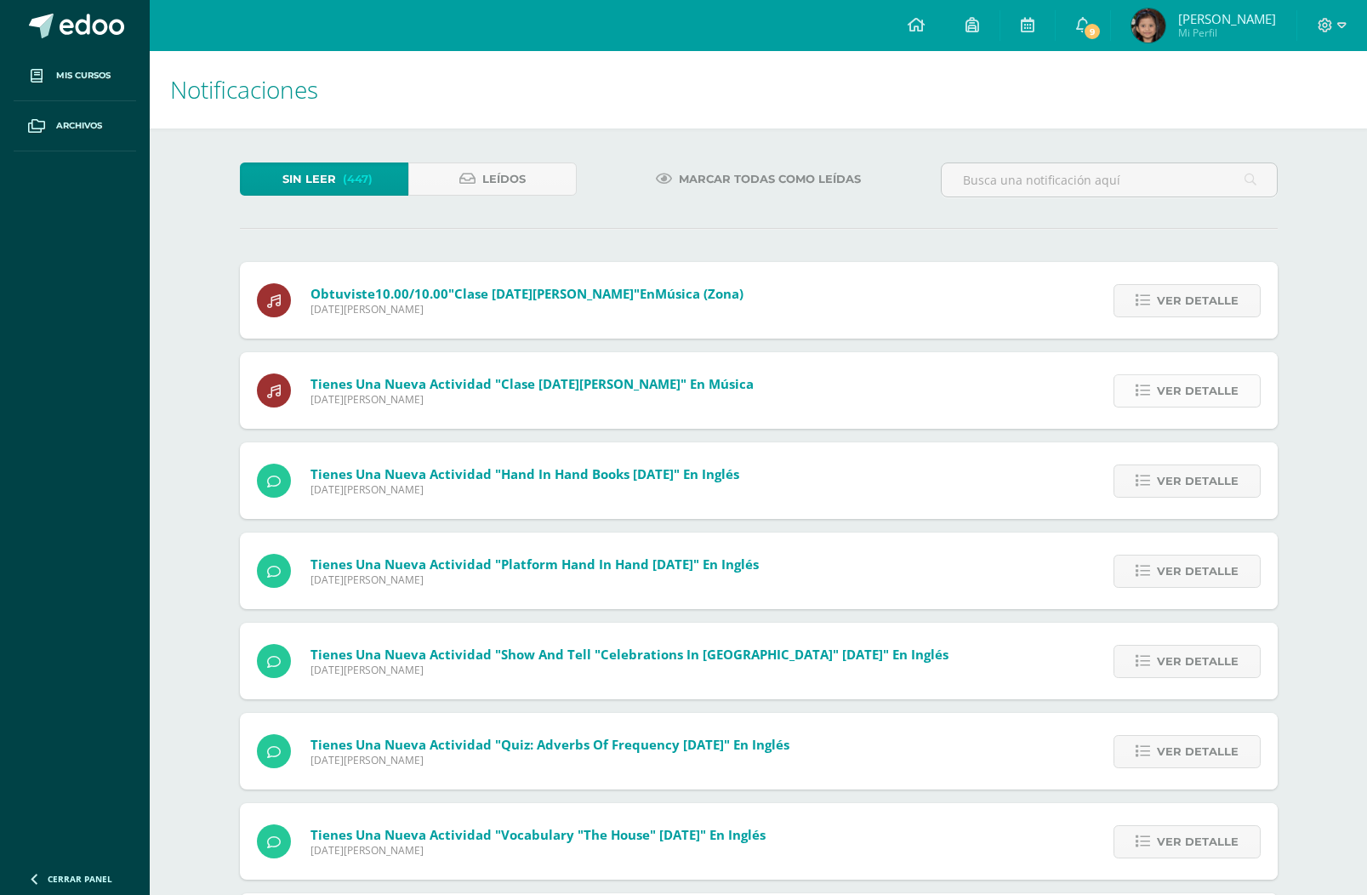
click at [1173, 387] on span "Ver detalle" at bounding box center [1198, 390] width 82 height 31
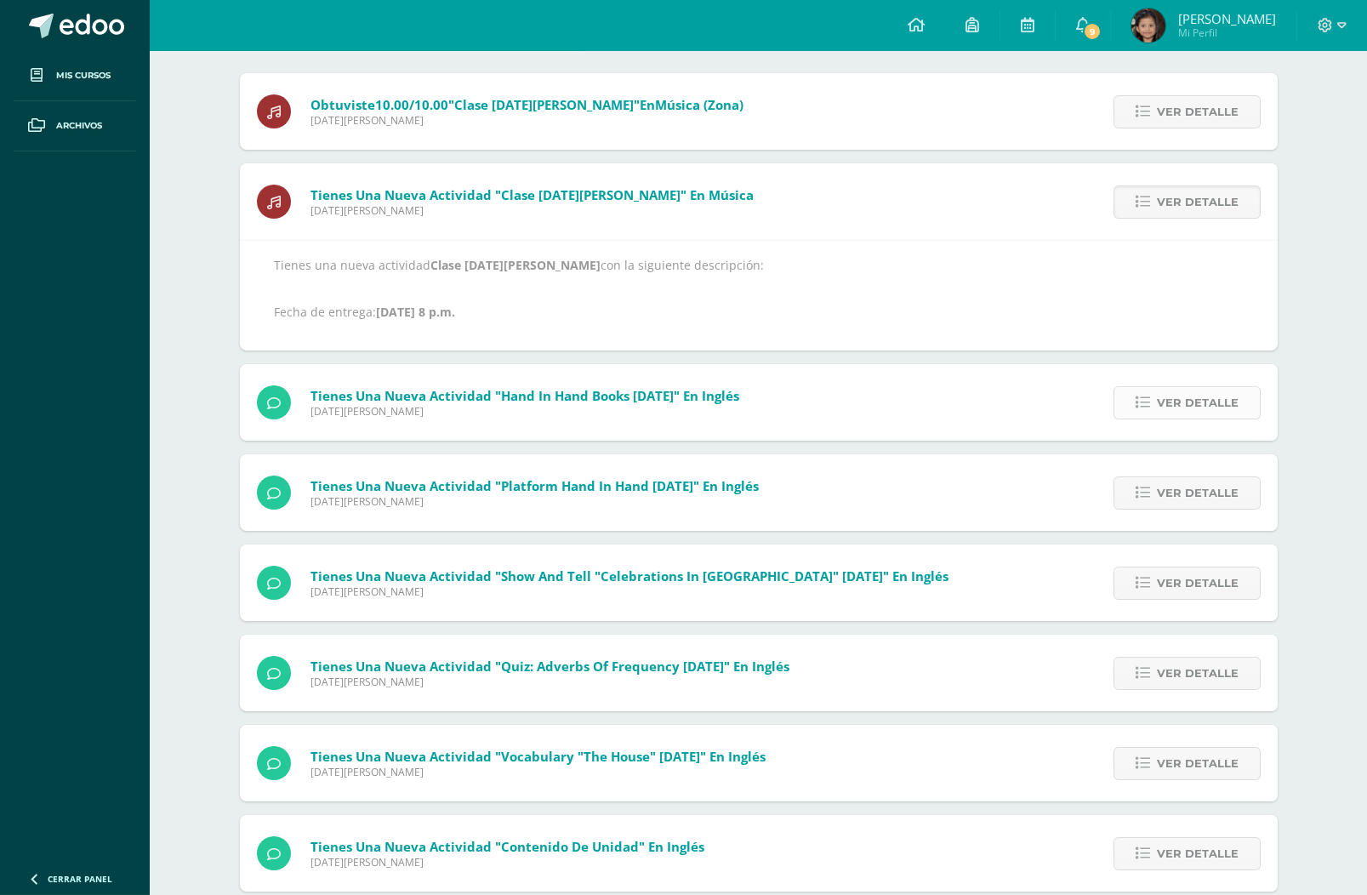
scroll to position [340, 0]
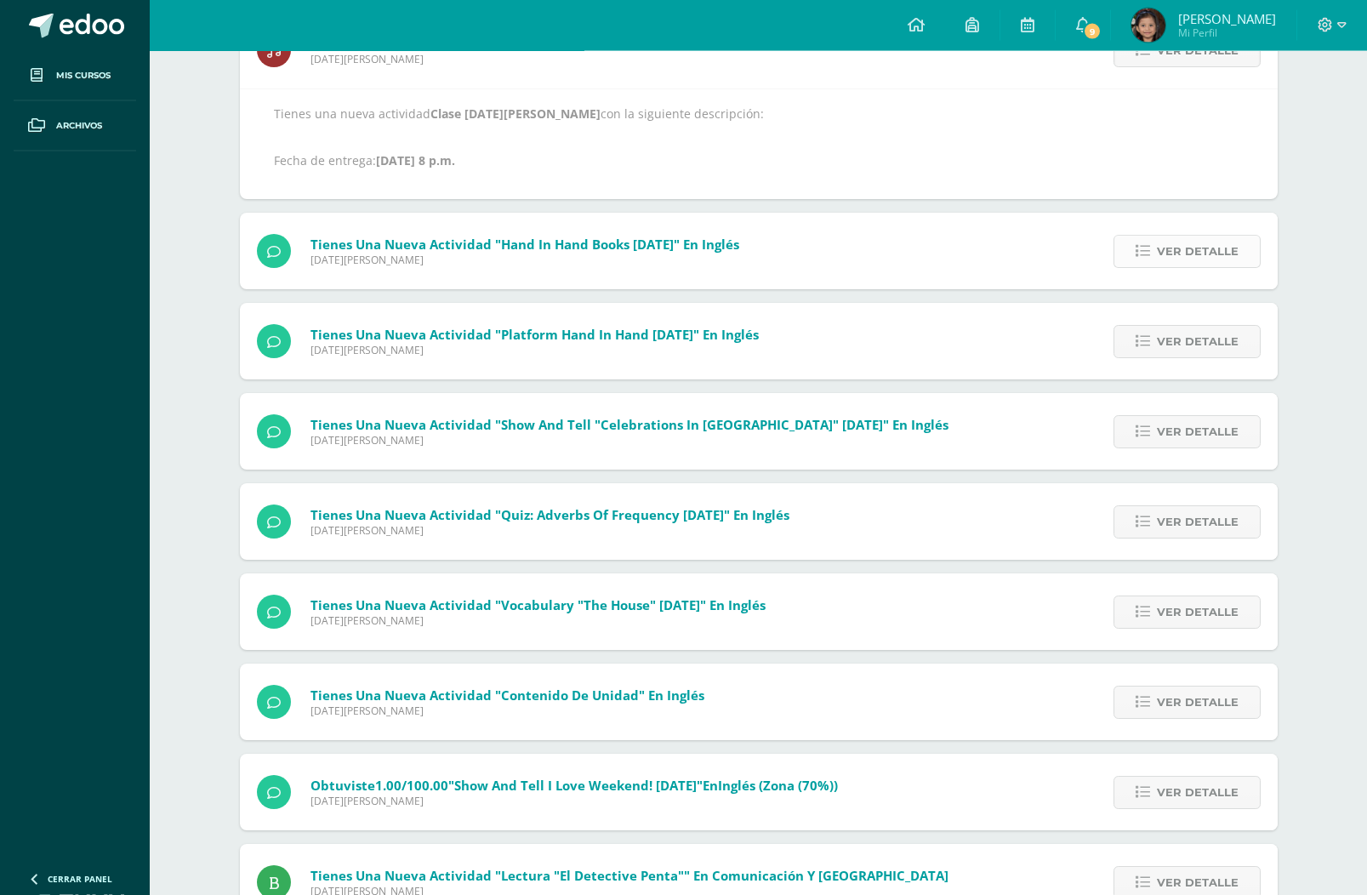
click at [1209, 261] on span "Ver detalle" at bounding box center [1198, 251] width 82 height 31
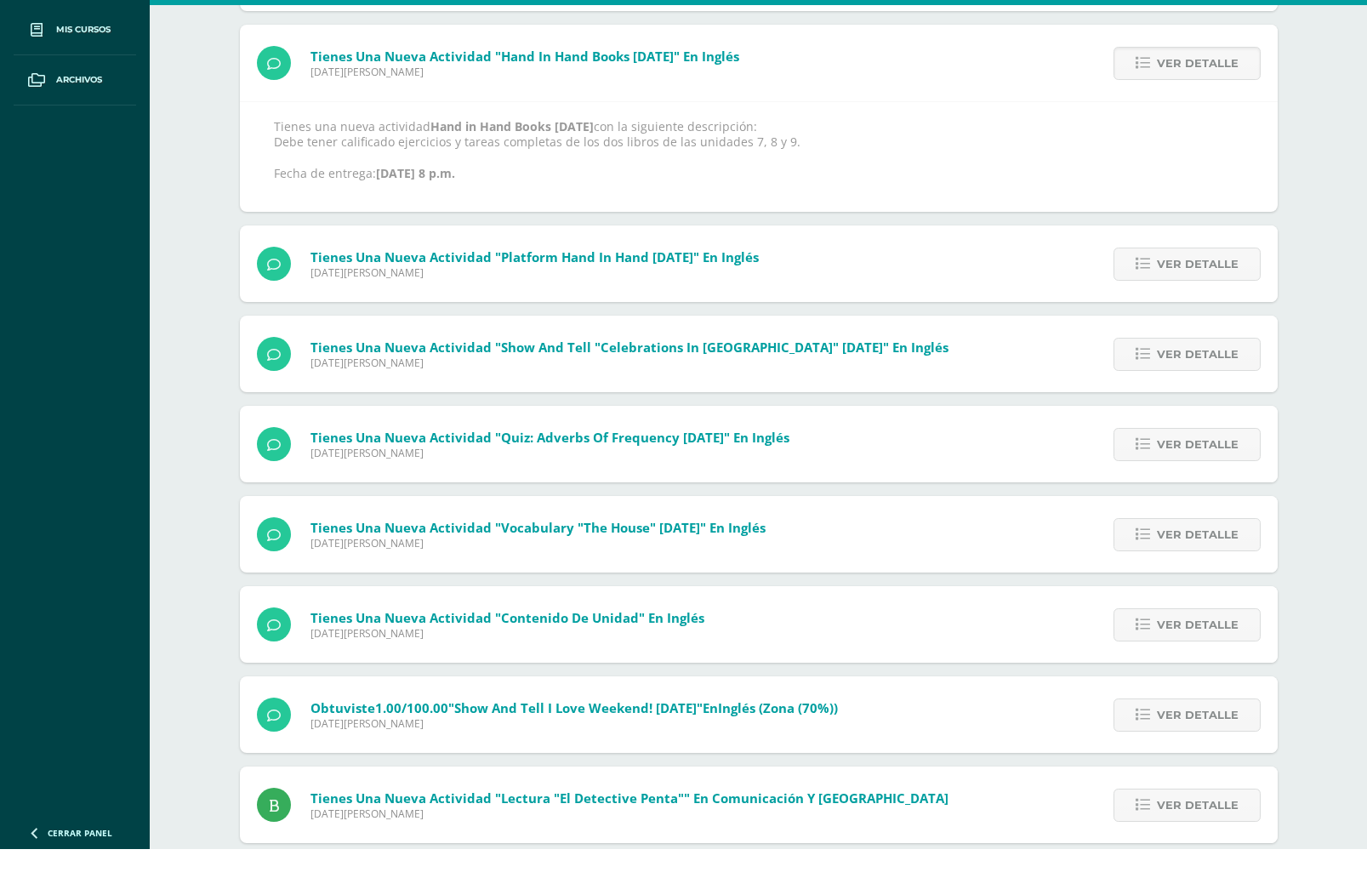
scroll to position [281, 0]
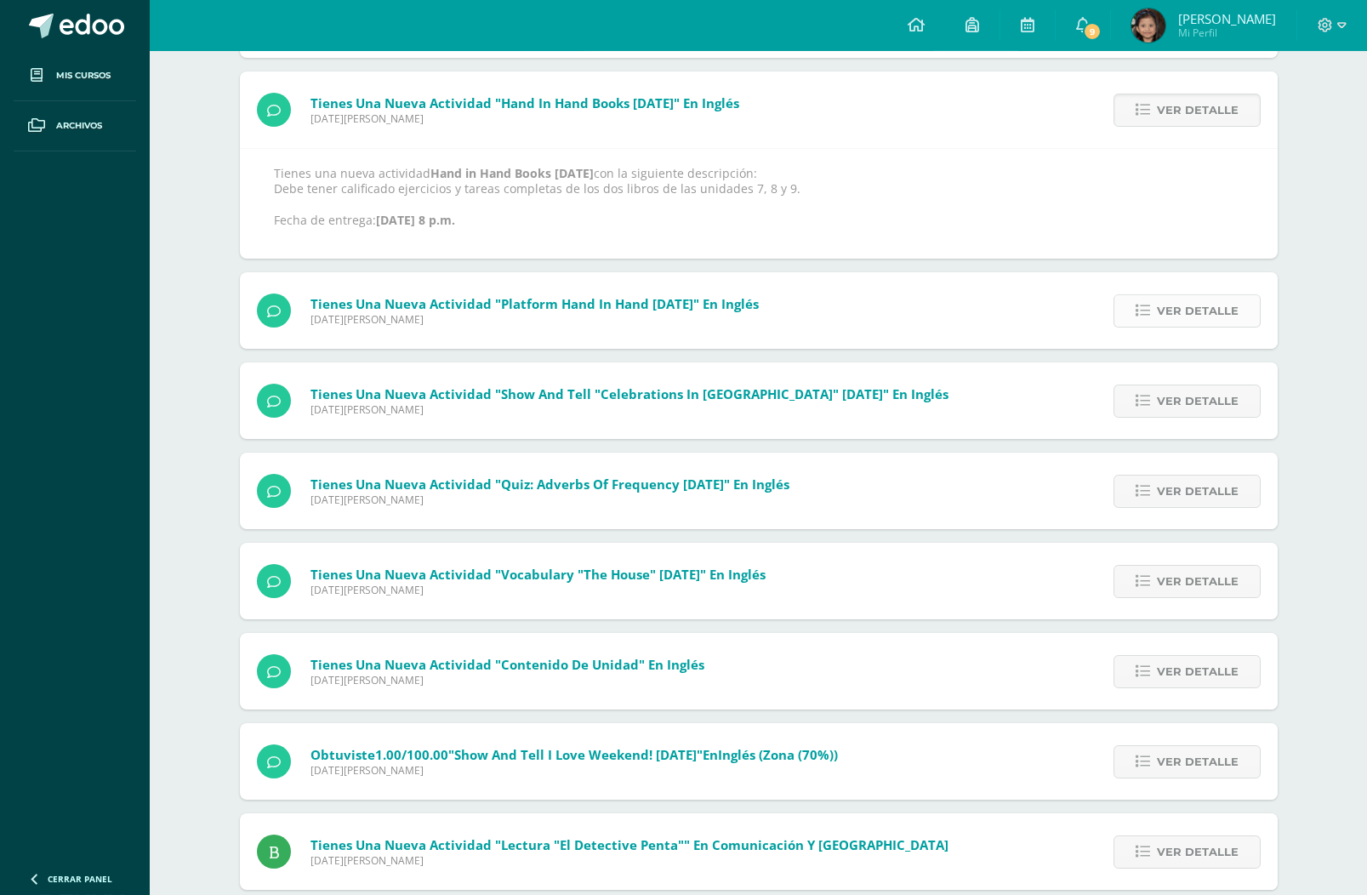
click at [1201, 310] on span "Ver detalle" at bounding box center [1198, 310] width 82 height 31
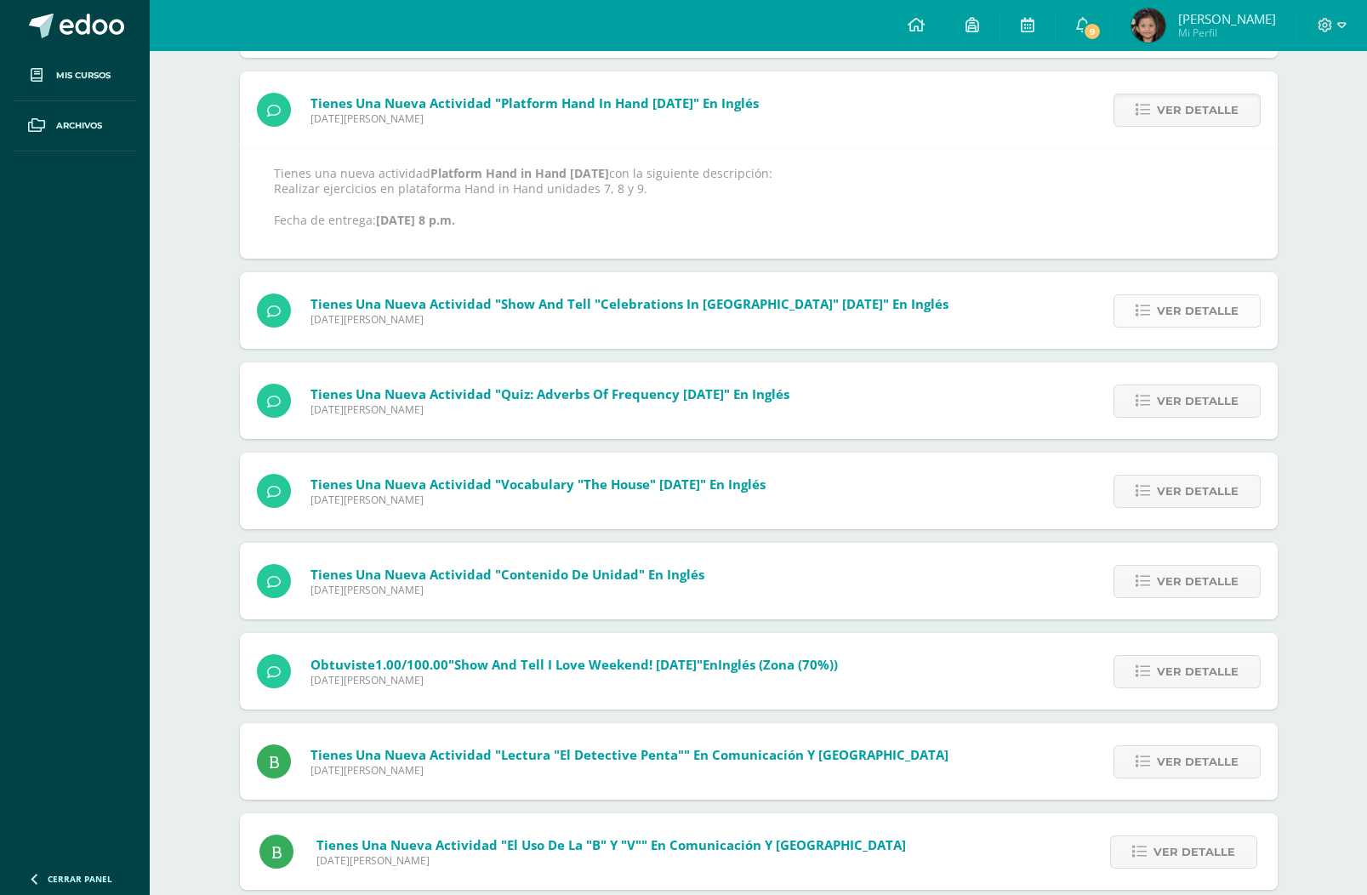
click at [1201, 316] on span "Ver detalle" at bounding box center [1198, 310] width 82 height 31
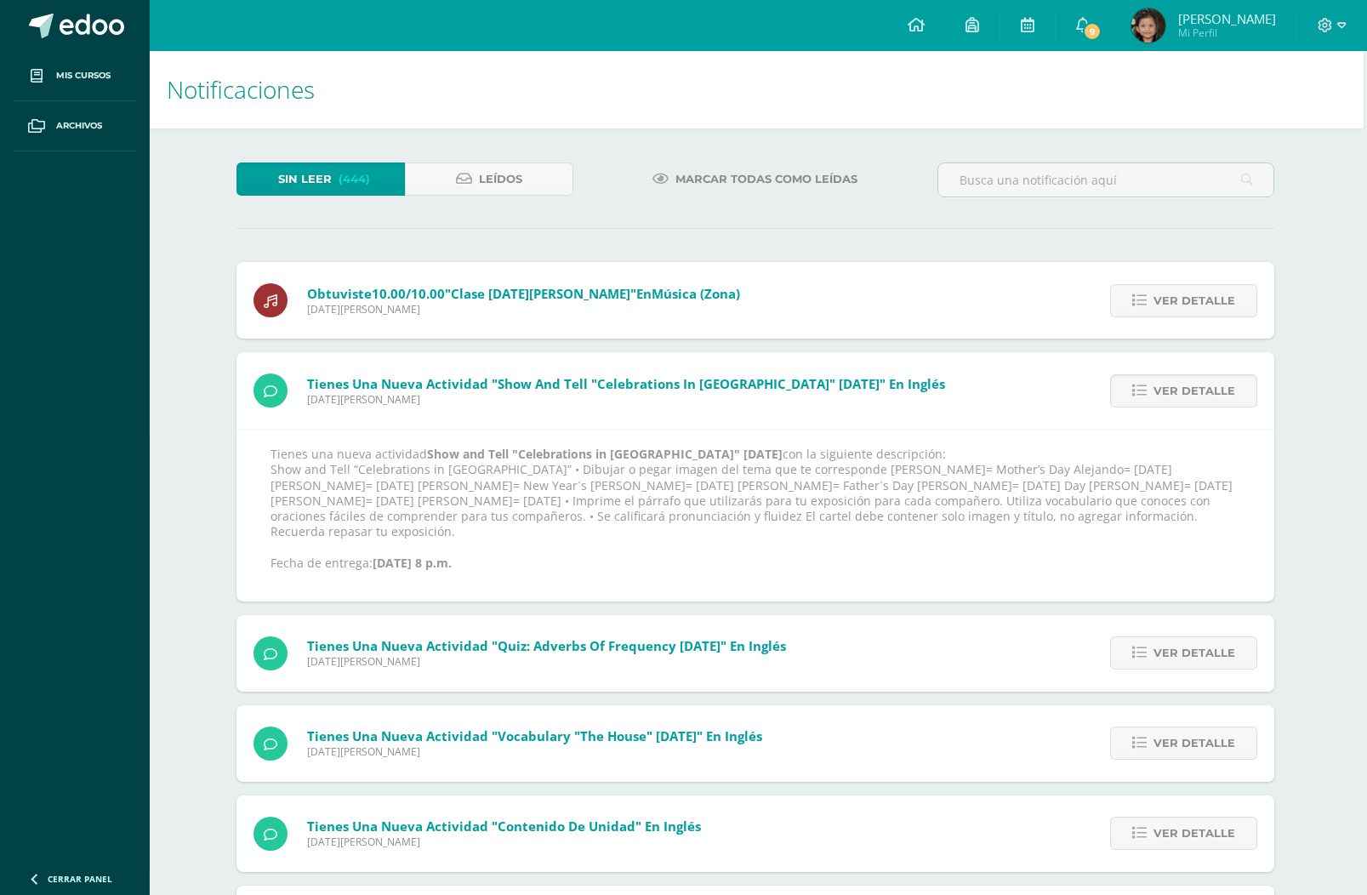
scroll to position [0, 3]
click at [460, 178] on icon at bounding box center [464, 179] width 16 height 14
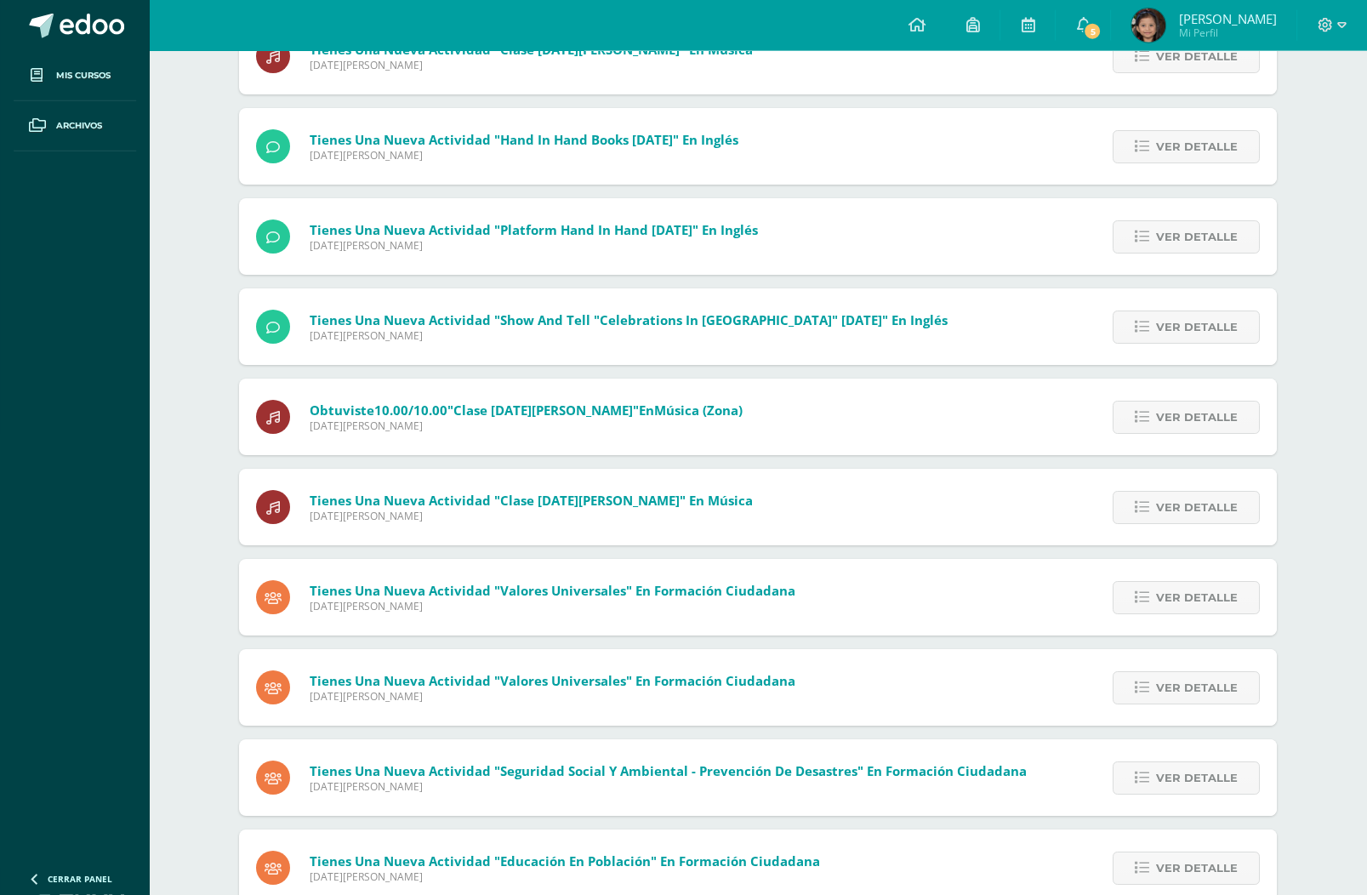
scroll to position [245, 1]
click at [310, 788] on span "[DATE][PERSON_NAME]" at bounding box center [668, 785] width 717 height 14
click at [1117, 794] on link "Ver detalle" at bounding box center [1185, 776] width 147 height 33
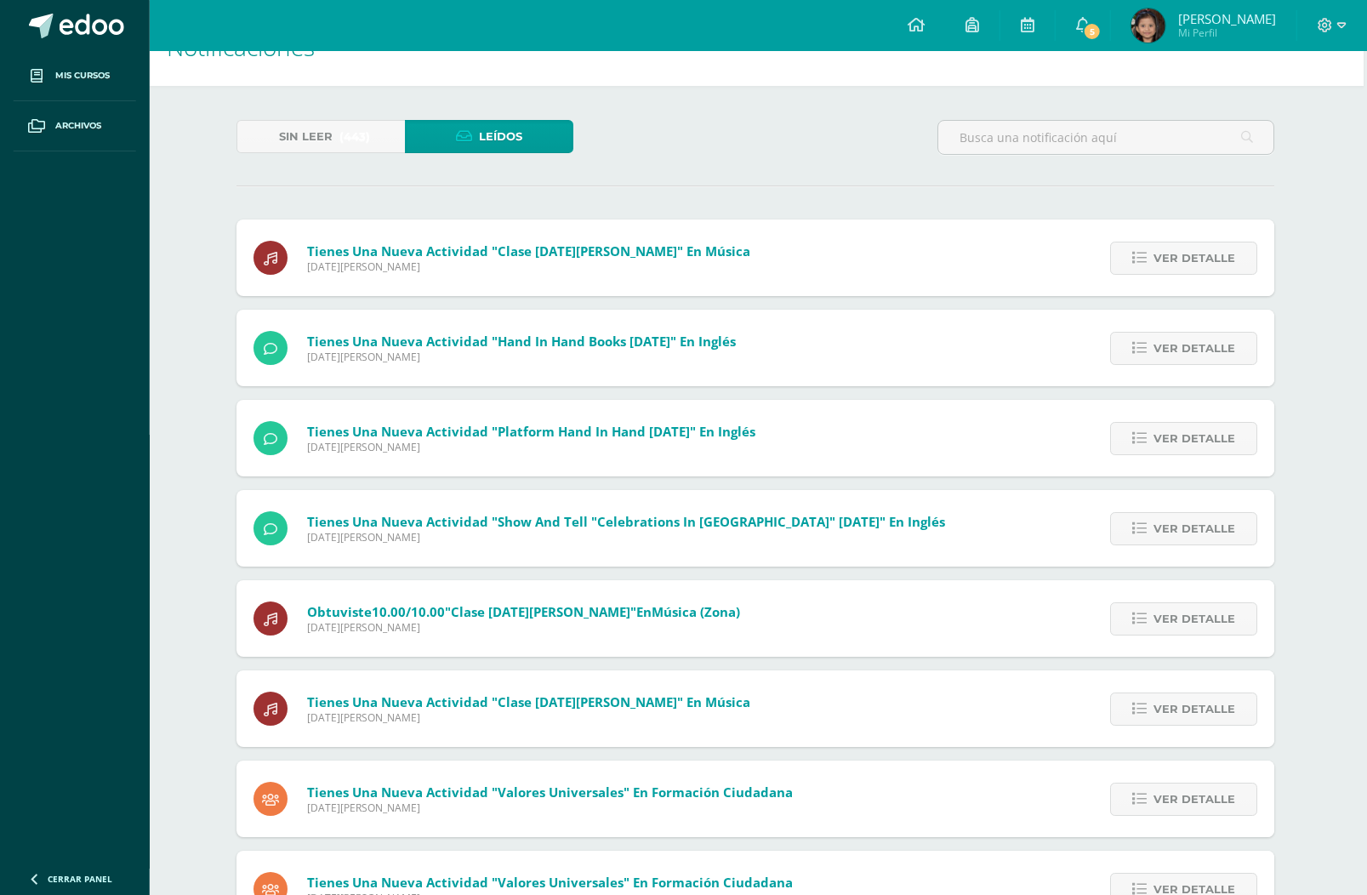
scroll to position [0, 3]
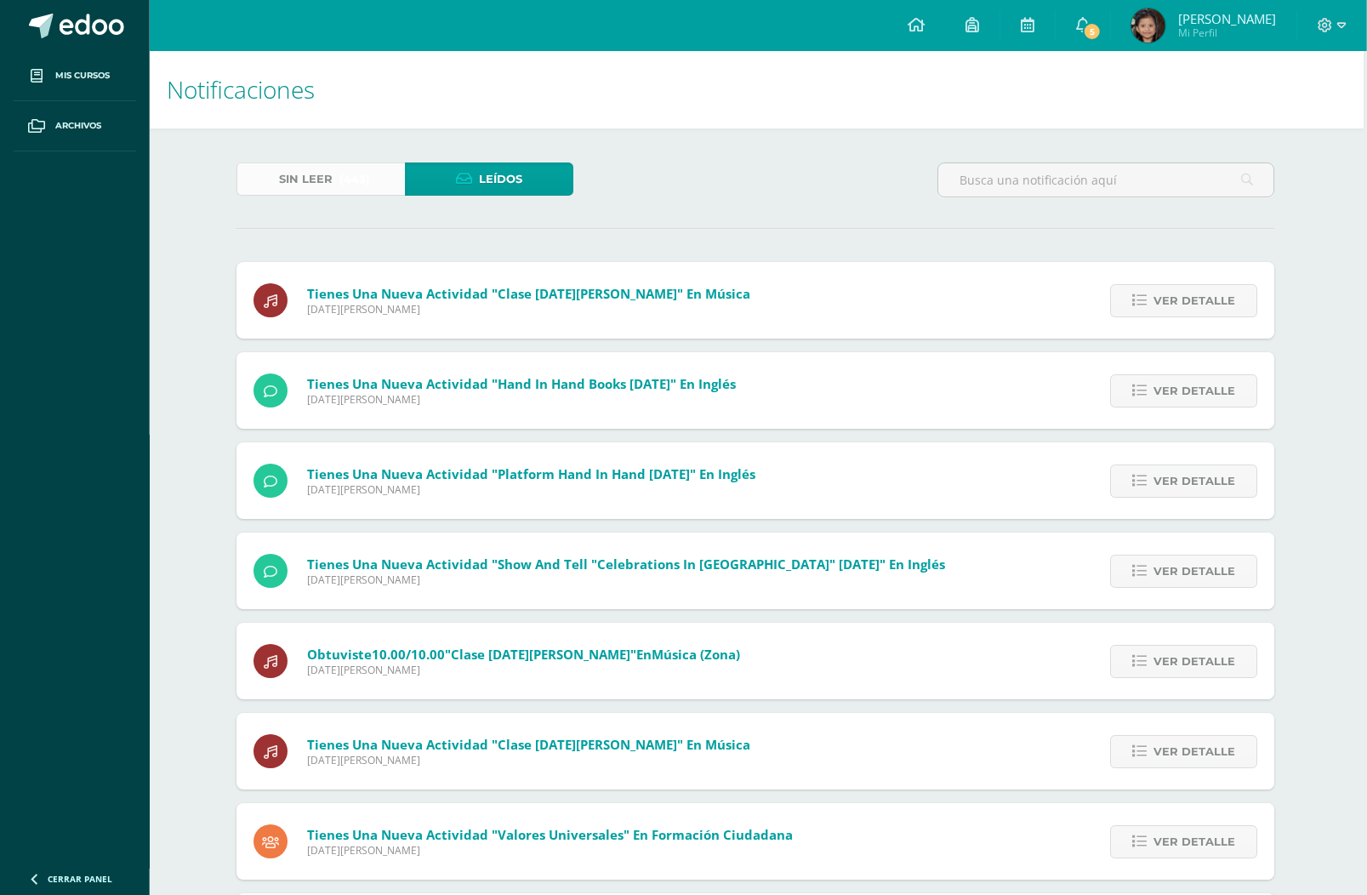
click at [318, 174] on span "Sin leer" at bounding box center [306, 178] width 54 height 31
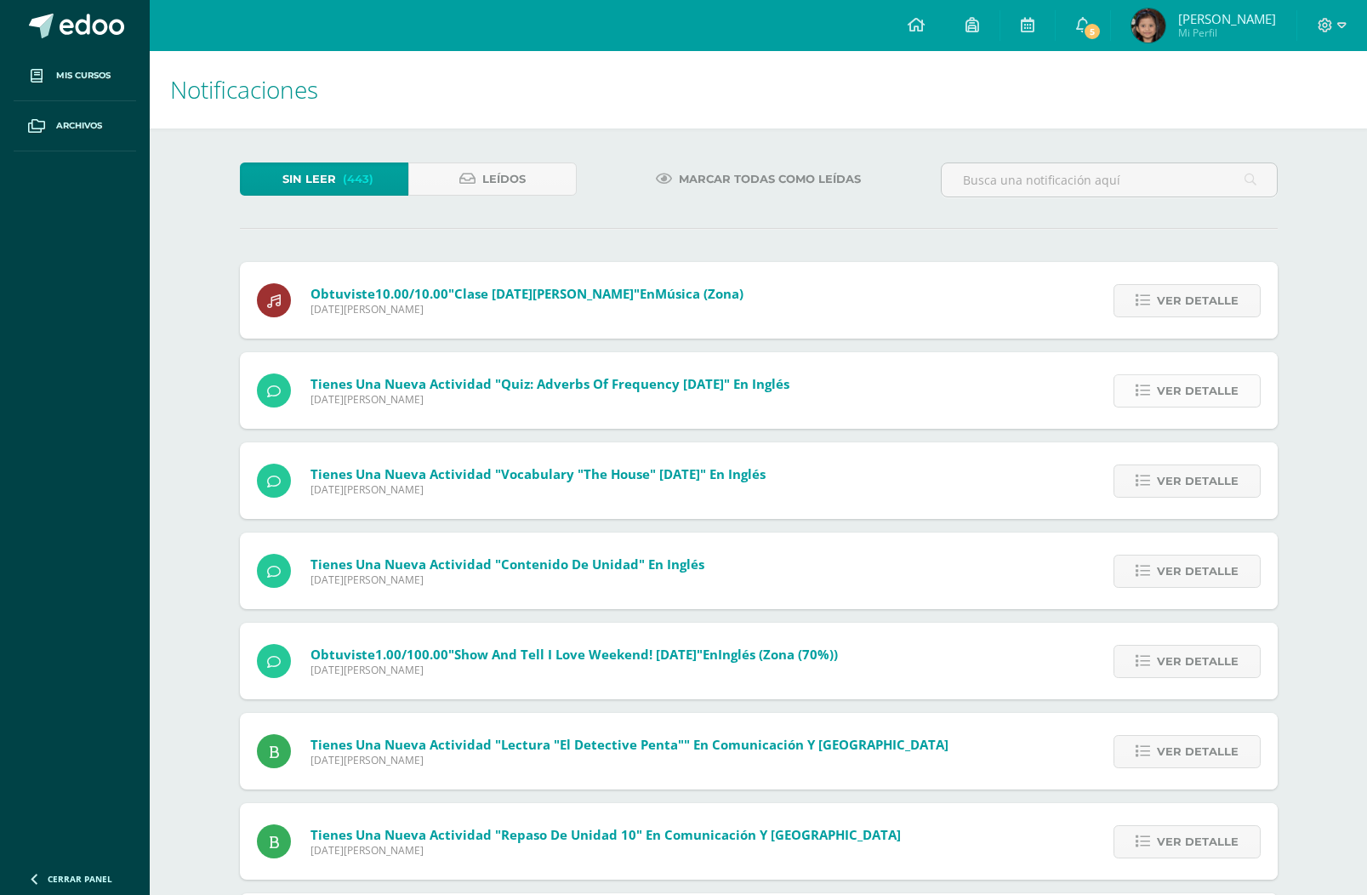
click at [1224, 390] on span "Ver detalle" at bounding box center [1198, 390] width 82 height 31
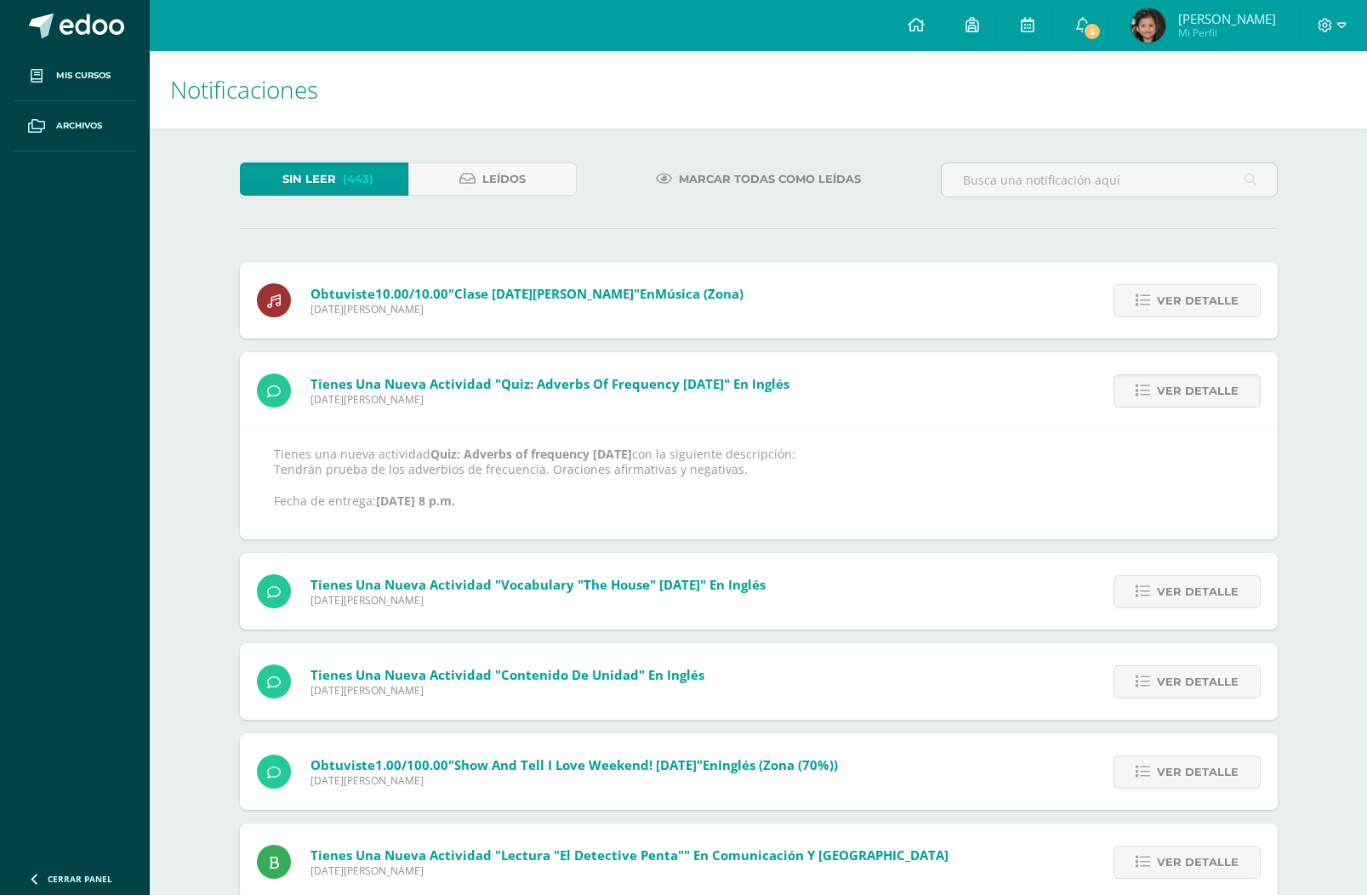
click at [1217, 566] on div "Ver detalle" at bounding box center [1183, 591] width 190 height 77
click at [1200, 587] on span "Ver detalle" at bounding box center [1198, 591] width 82 height 31
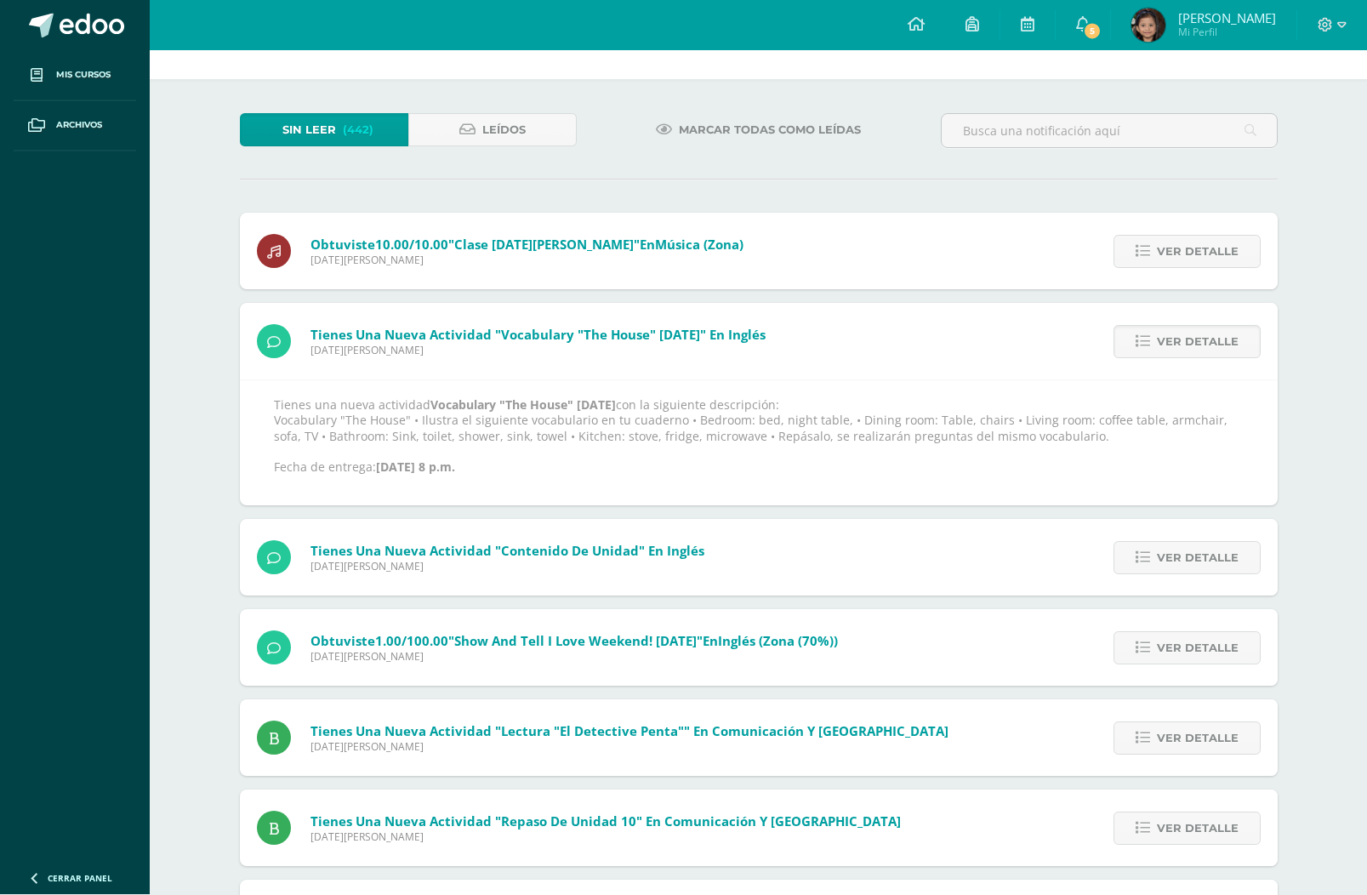
scroll to position [49, 0]
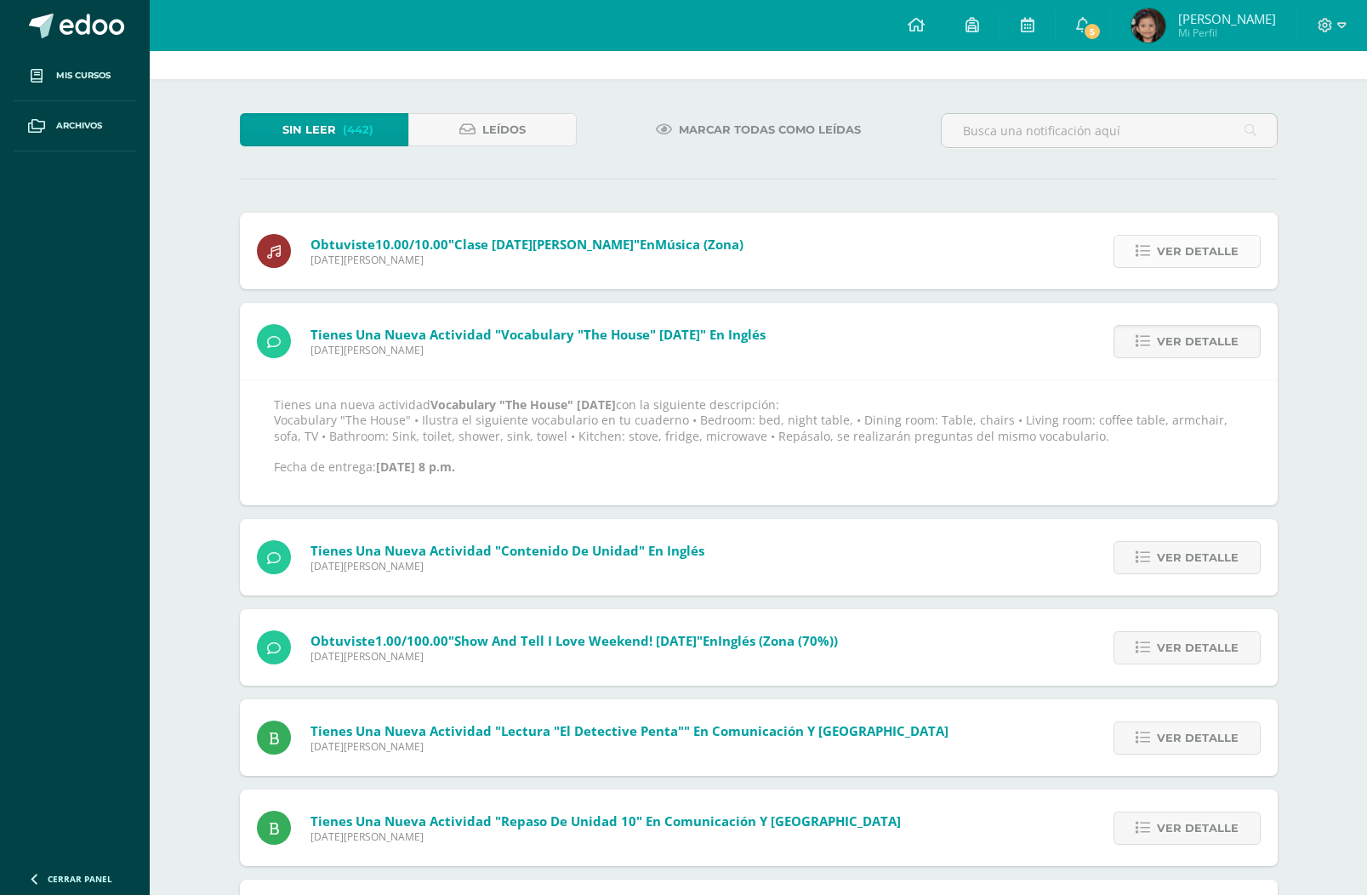
click at [1220, 254] on span "Ver detalle" at bounding box center [1198, 251] width 82 height 31
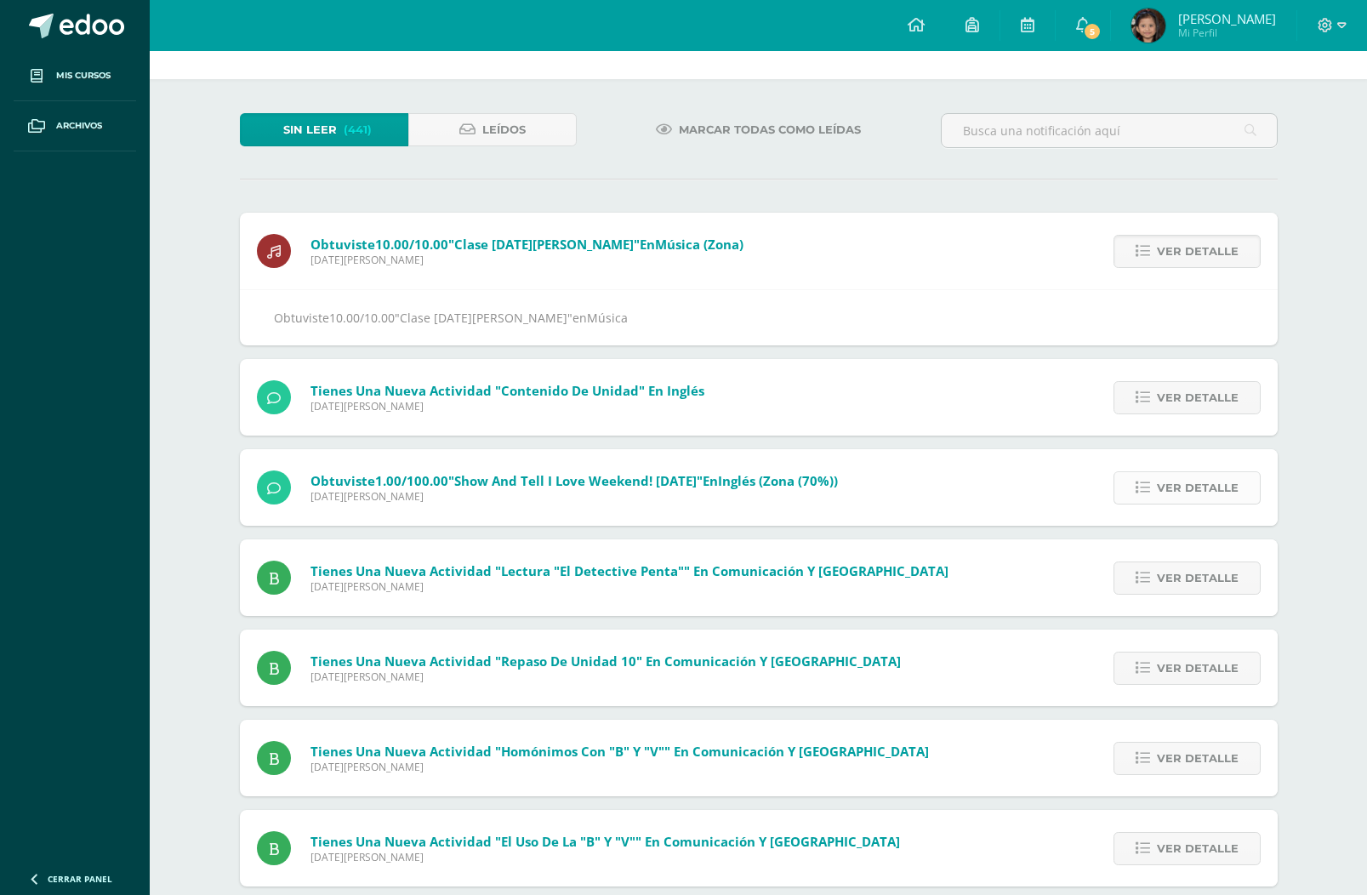
click at [1237, 492] on span "Ver detalle" at bounding box center [1198, 487] width 82 height 31
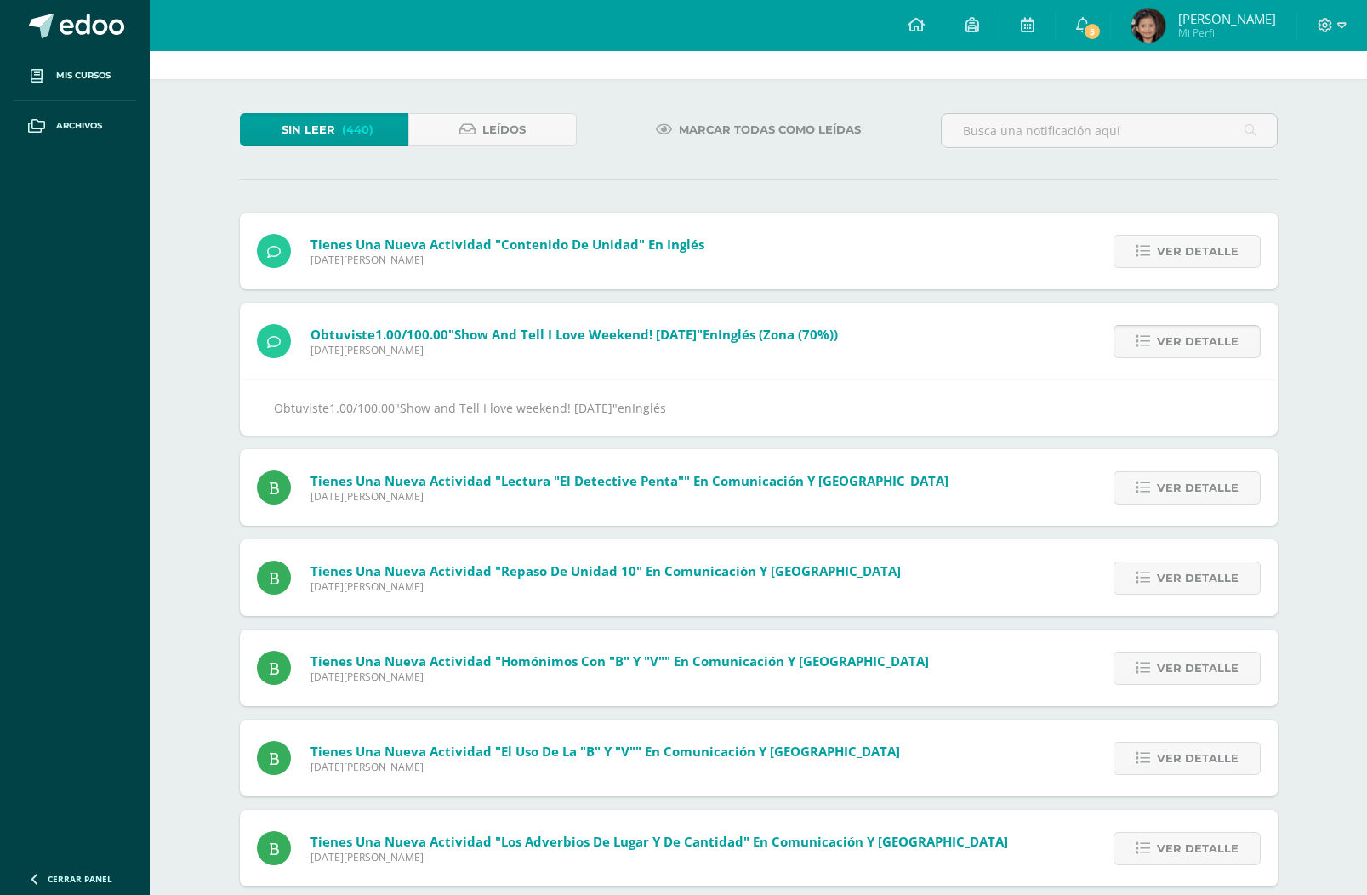
scroll to position [0, 0]
